Goal: Transaction & Acquisition: Subscribe to service/newsletter

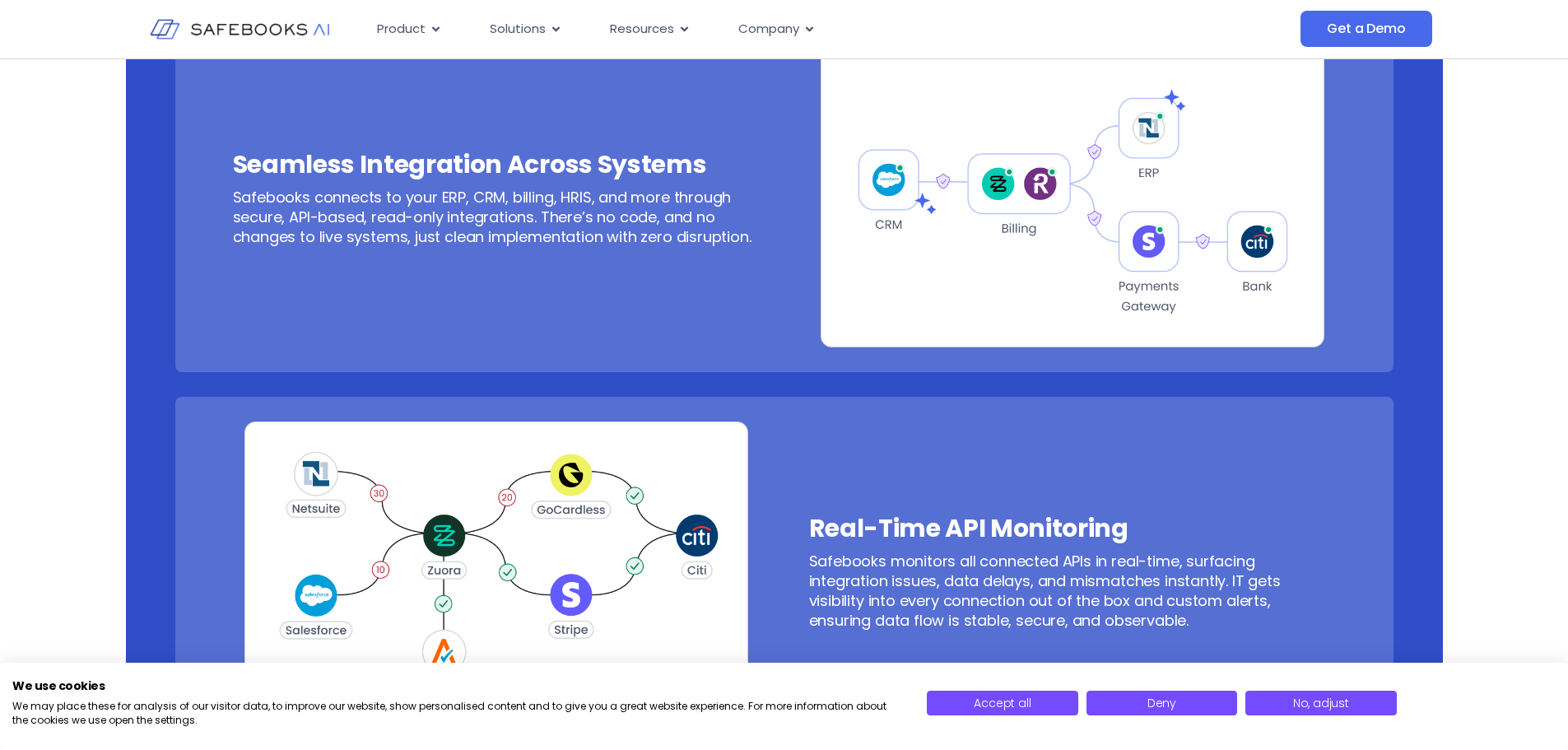
scroll to position [1382, 0]
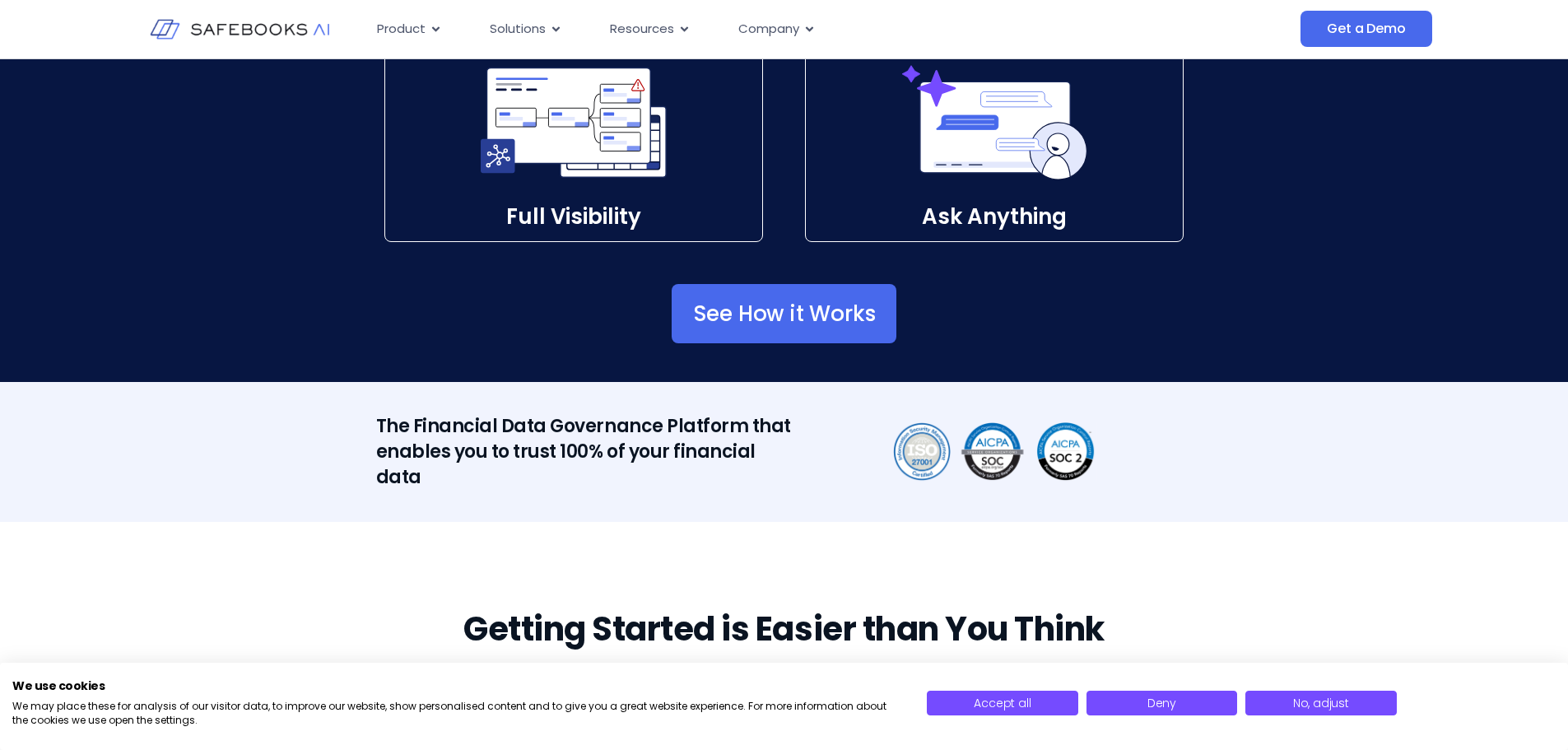
scroll to position [2715, 0]
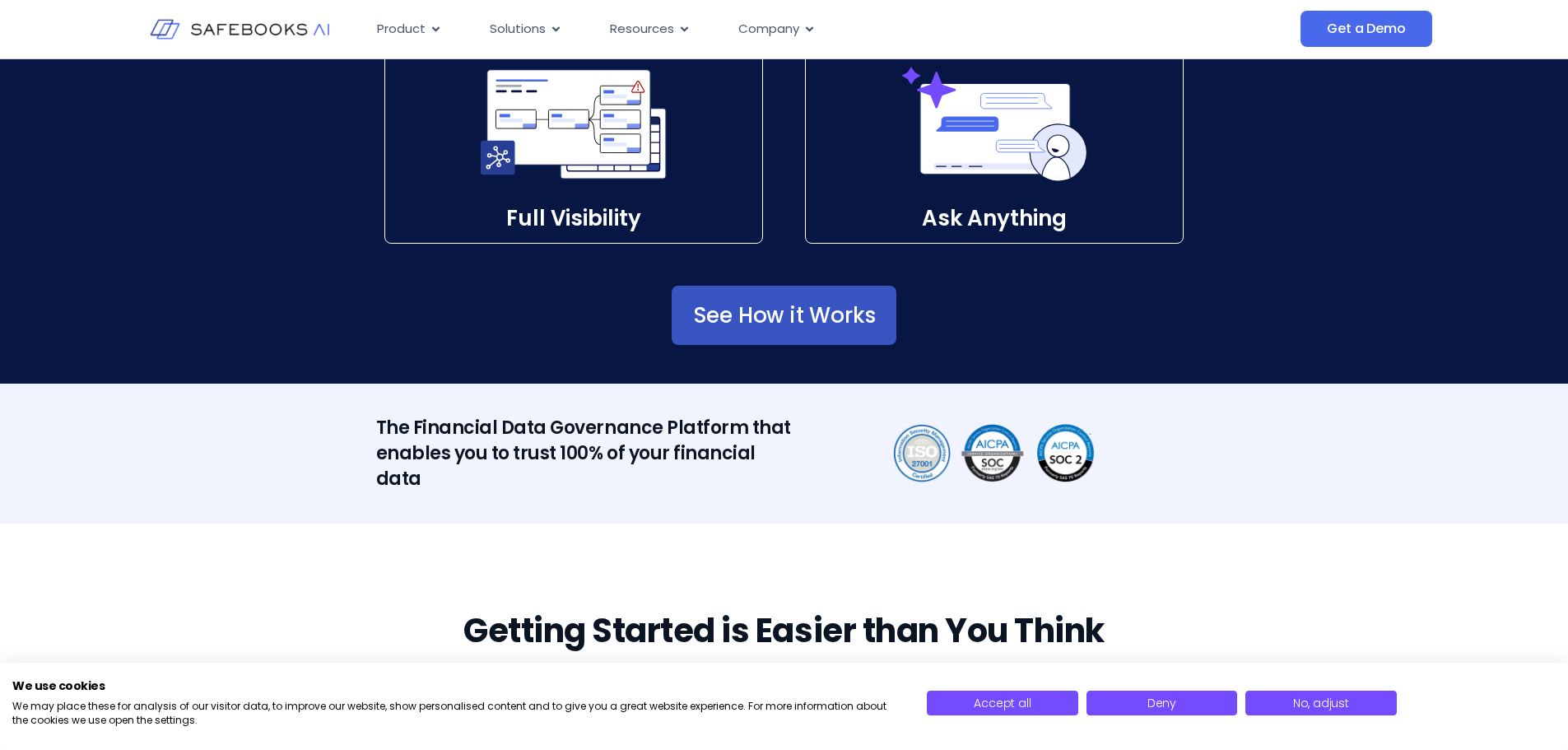
click at [771, 319] on span "See How it Works" at bounding box center [784, 315] width 182 height 16
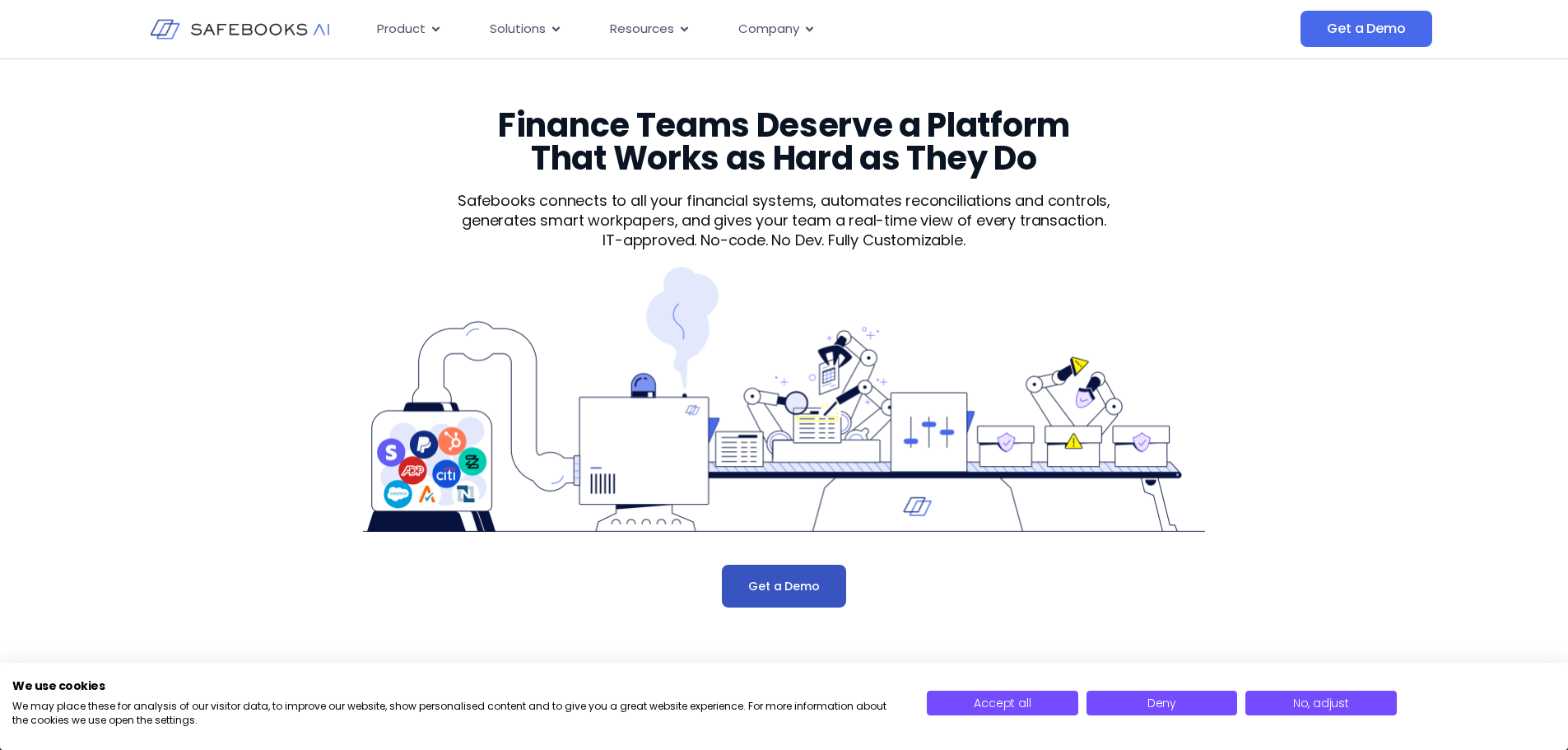
click at [777, 575] on link "Get a Demo" at bounding box center [783, 587] width 123 height 43
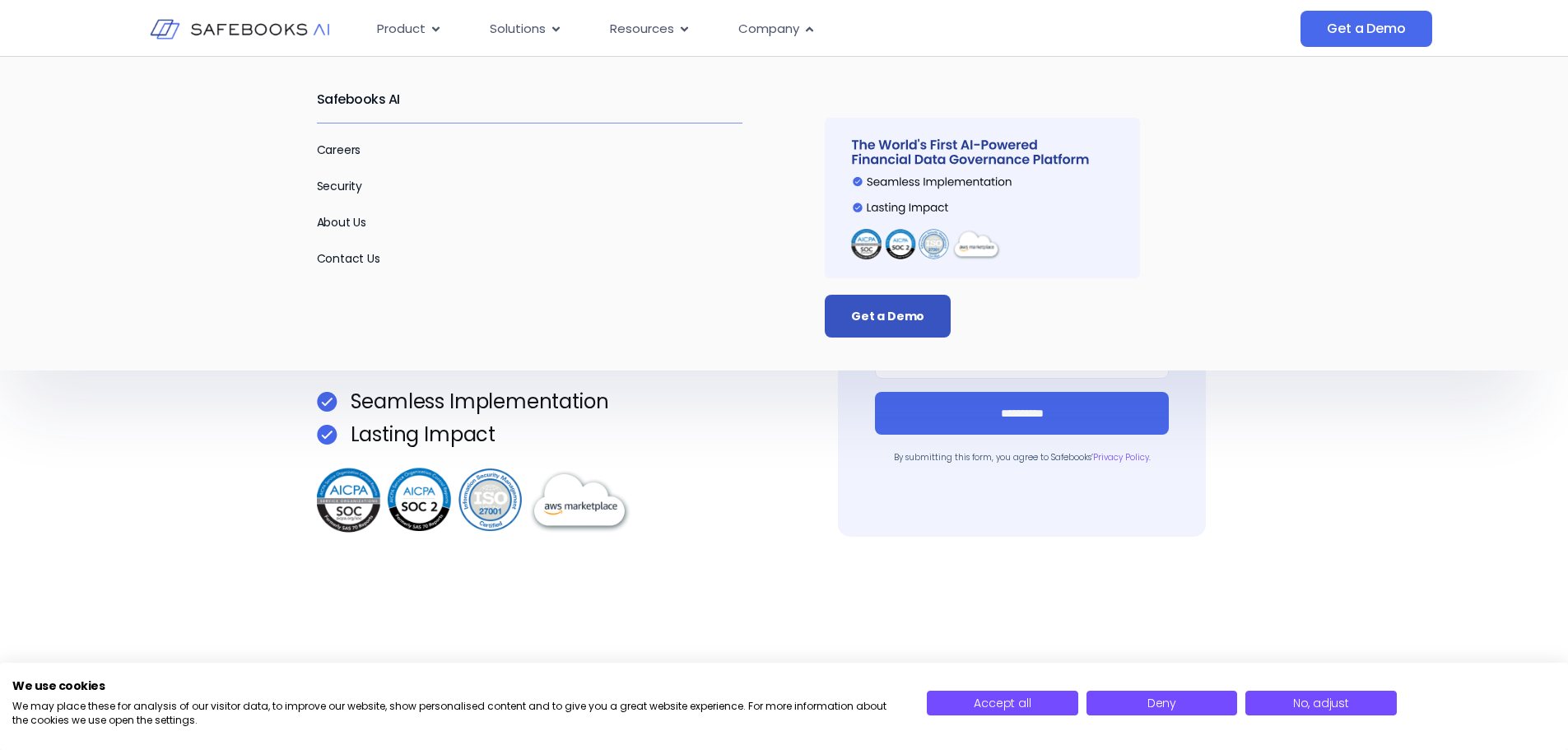
click at [871, 310] on span "Get a Demo" at bounding box center [888, 316] width 74 height 16
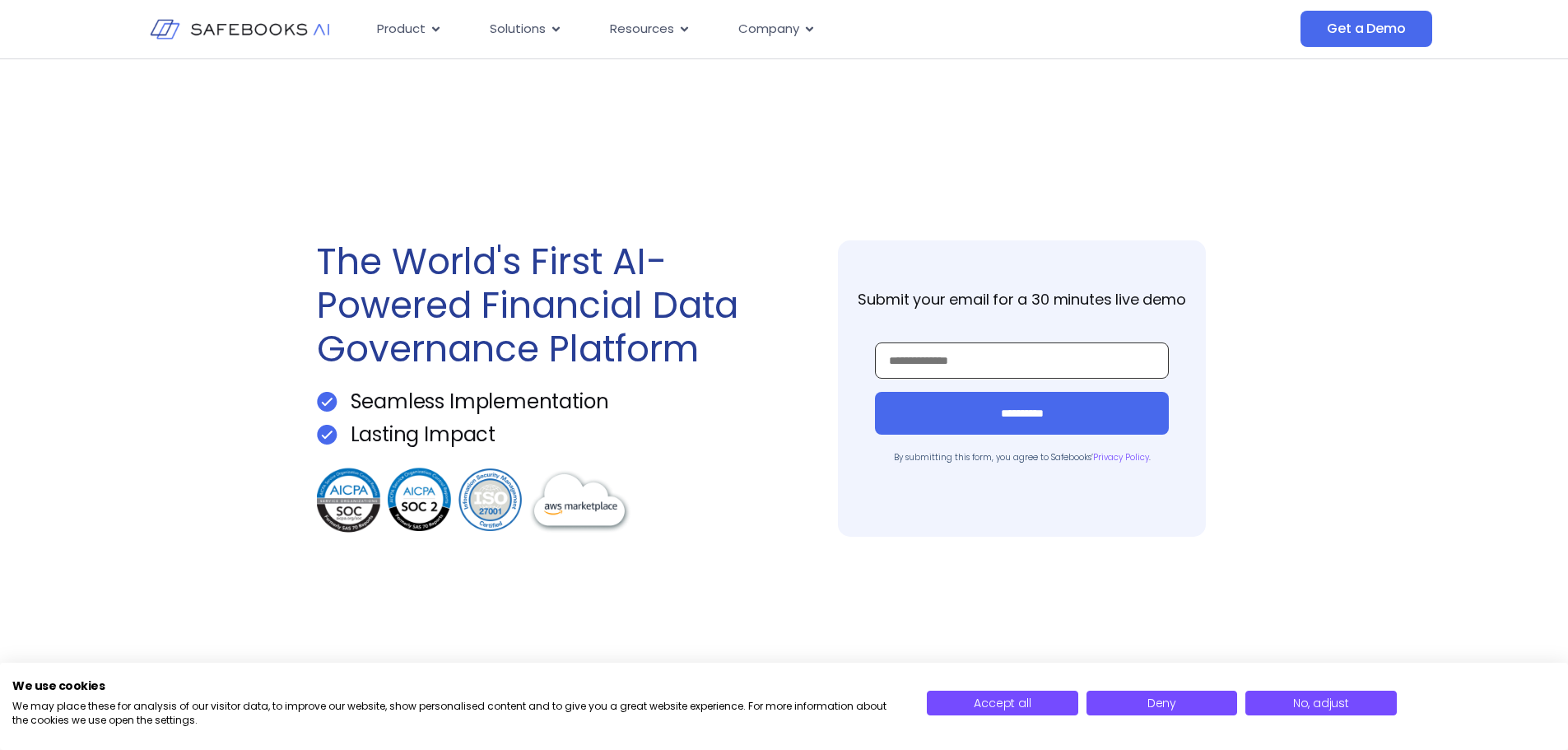
click at [952, 356] on input "Work Email *" at bounding box center [1022, 360] width 294 height 36
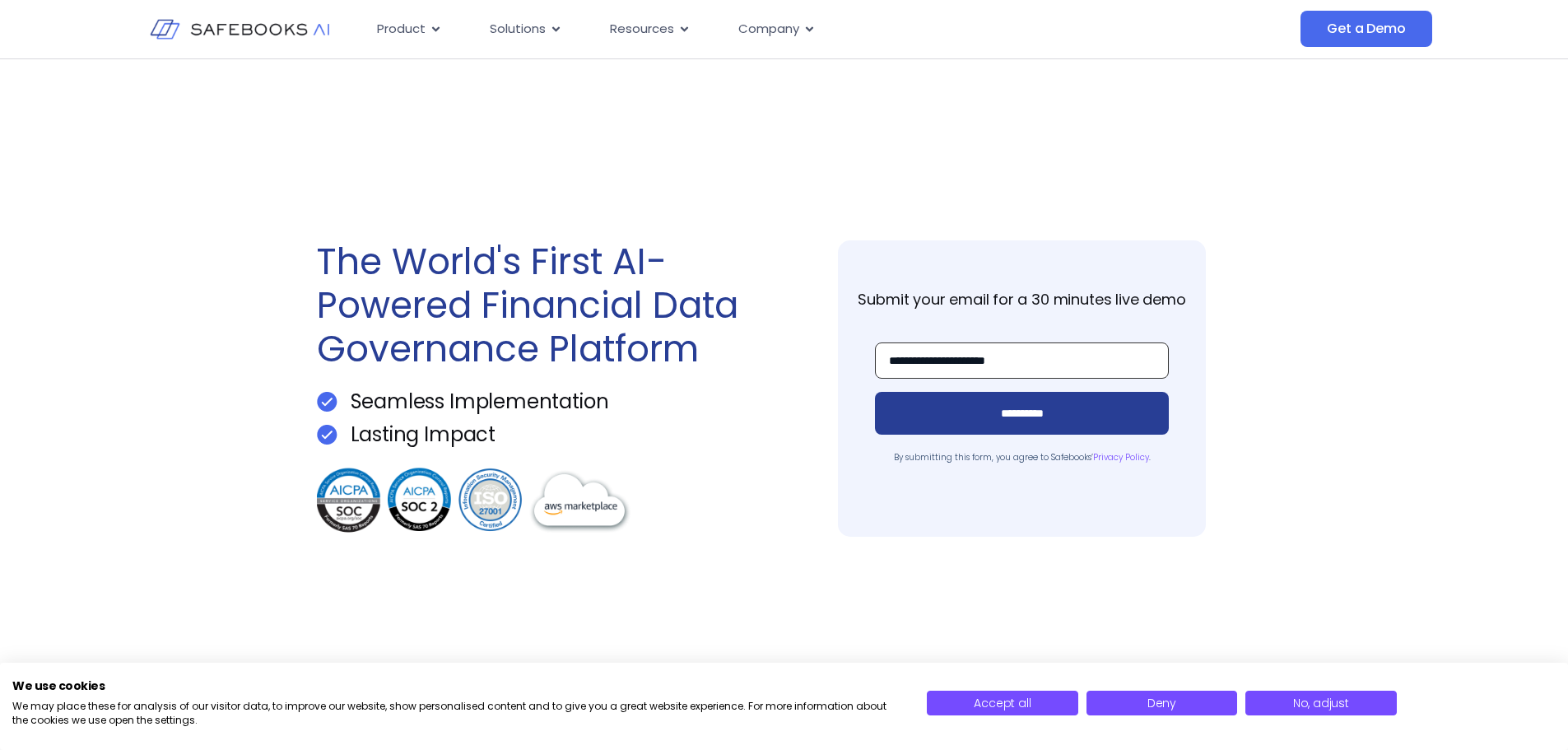
type input "**********"
click at [1091, 412] on input "**********" at bounding box center [1022, 413] width 294 height 43
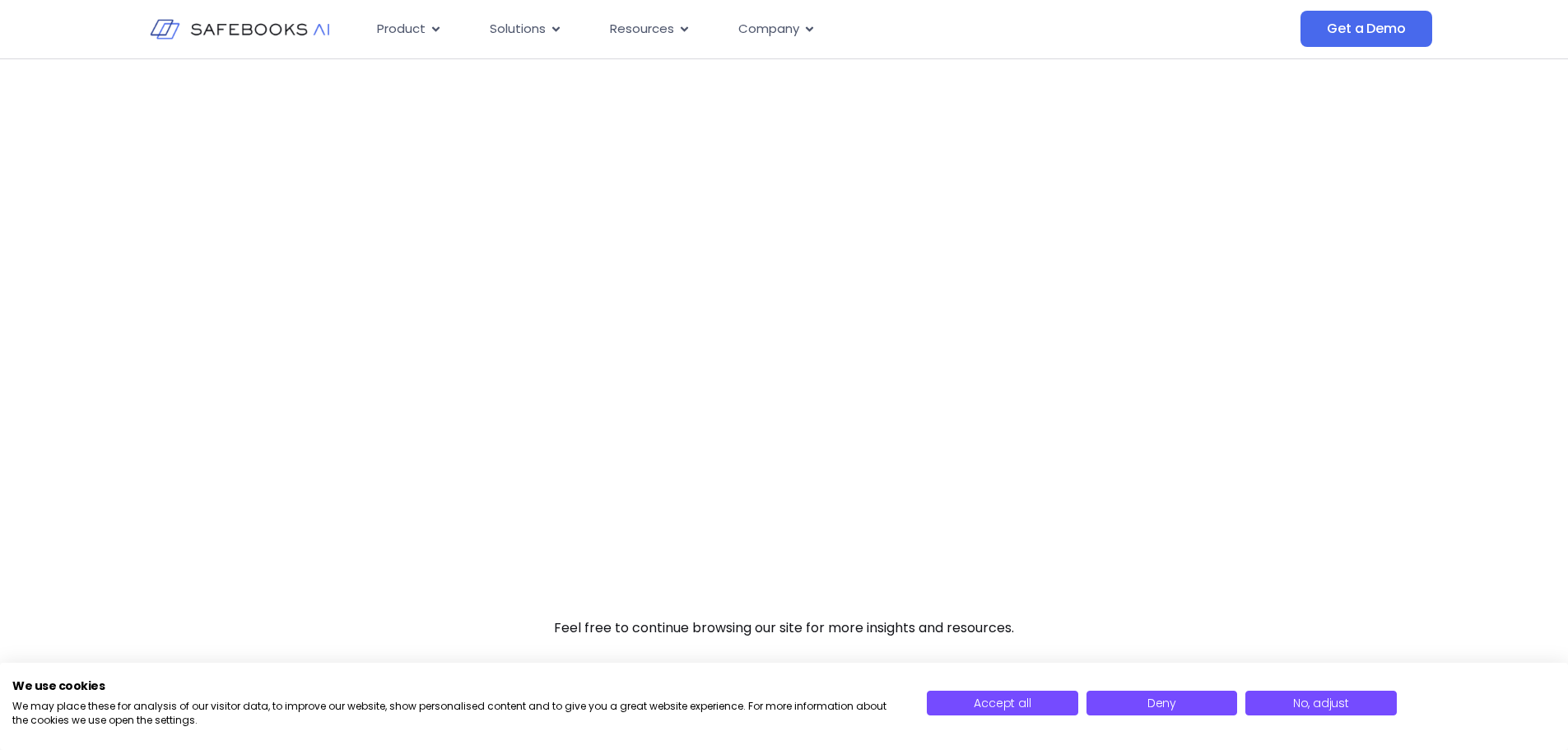
scroll to position [658, 0]
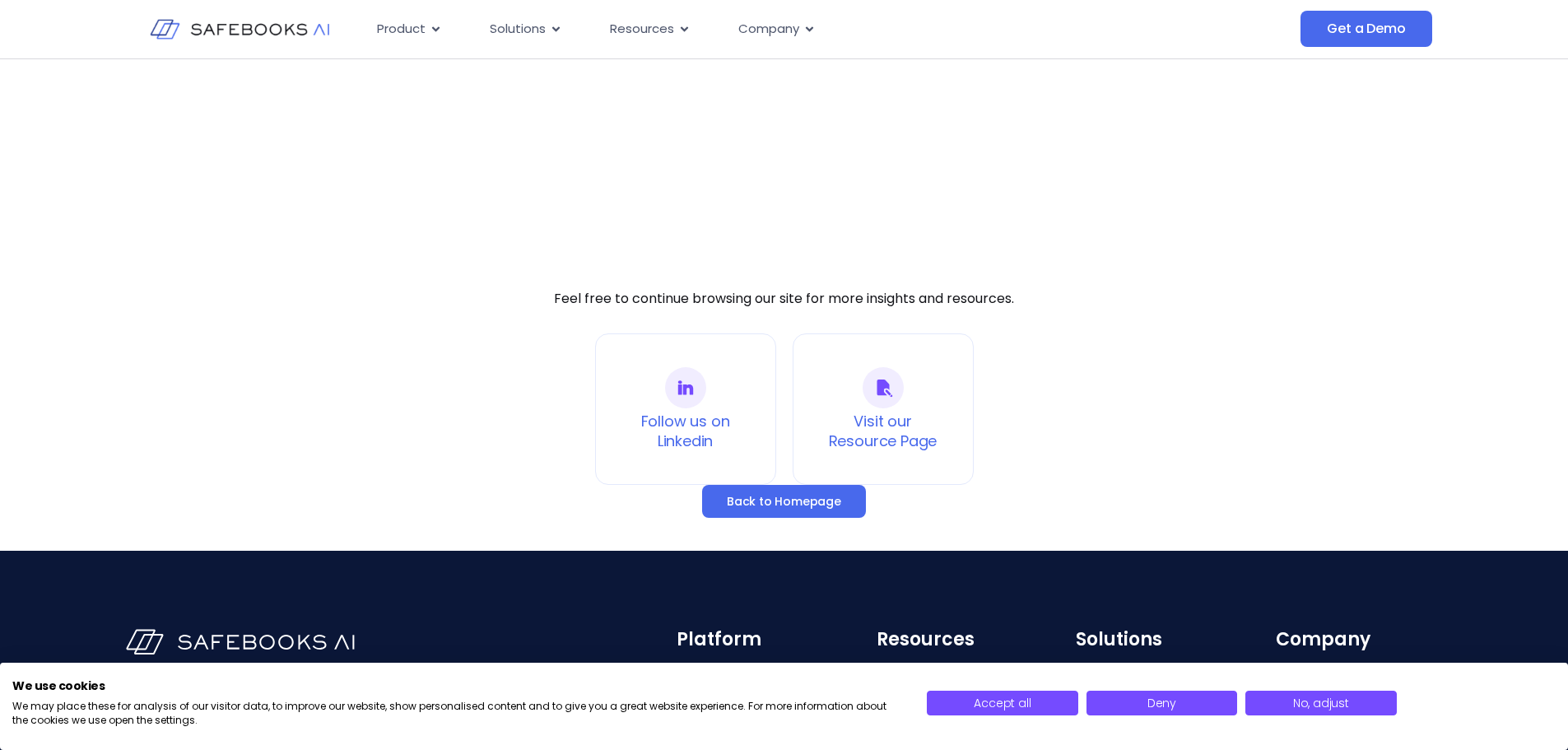
click at [889, 428] on link "Visit our Resource Page" at bounding box center [883, 430] width 109 height 40
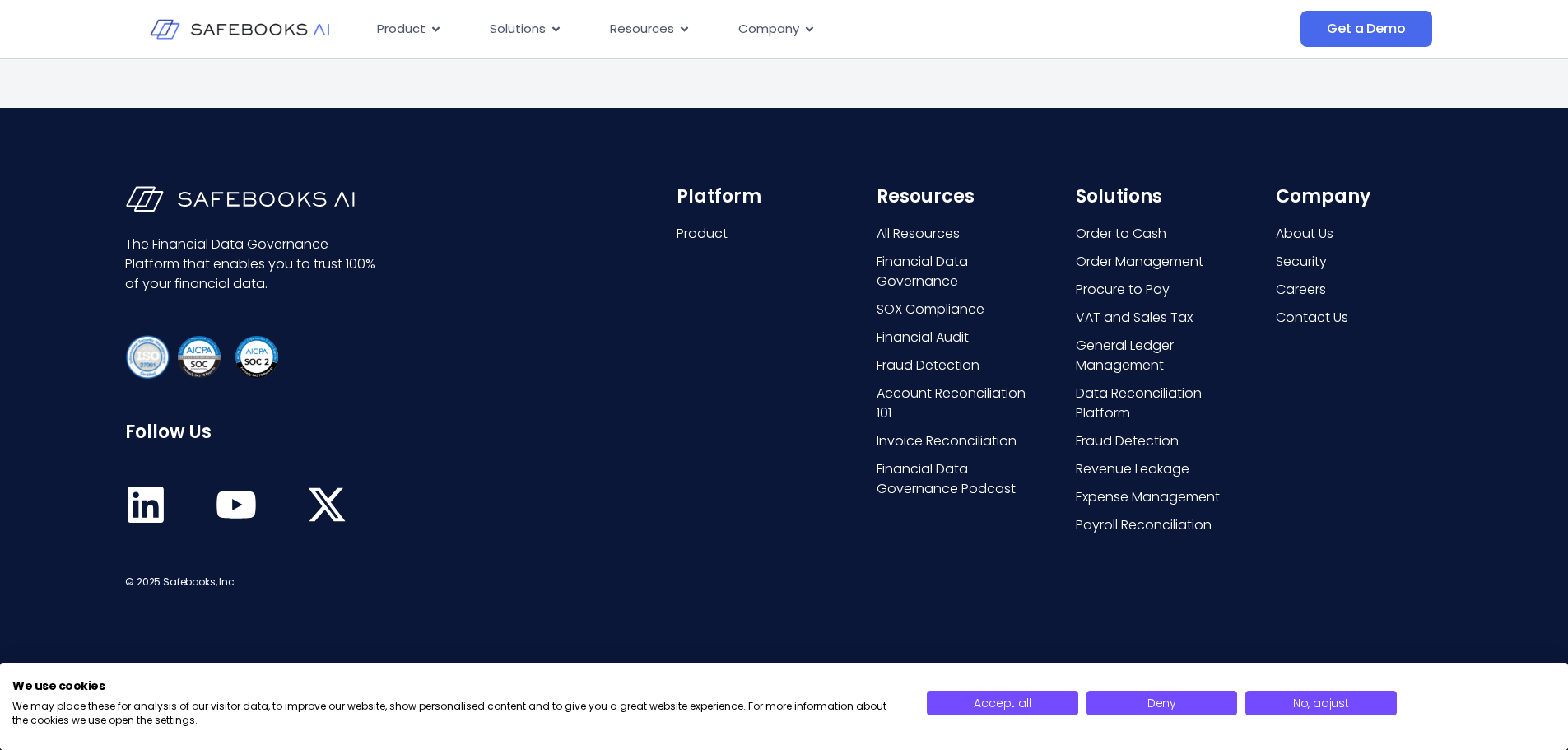
scroll to position [3804, 0]
